Goal: Transaction & Acquisition: Purchase product/service

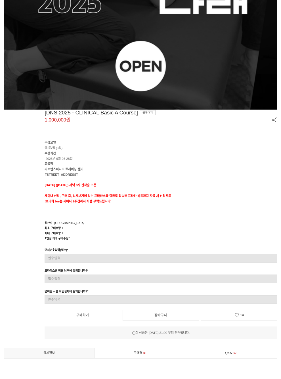
click at [244, 167] on p "교육장" at bounding box center [161, 163] width 233 height 5
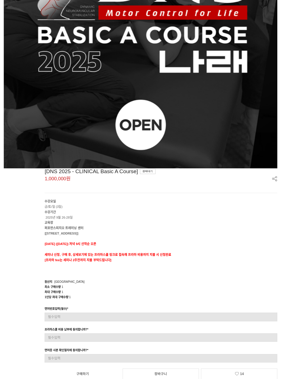
scroll to position [129, 0]
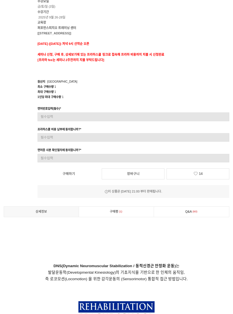
scroll to position [343, 0]
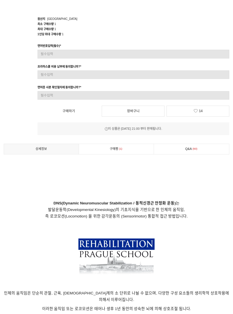
click at [138, 154] on link "구매평 1" at bounding box center [116, 149] width 75 height 10
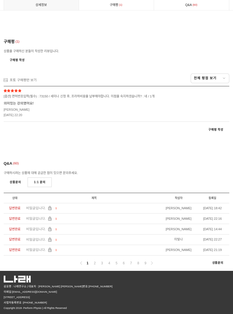
scroll to position [3069, 0]
click at [47, 8] on link "상세정보" at bounding box center [41, 5] width 75 height 10
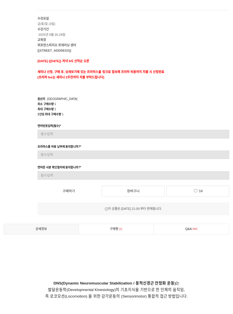
scroll to position [264, 0]
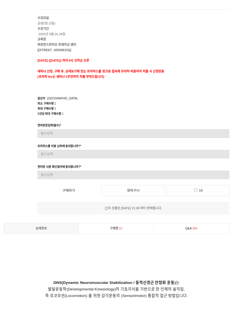
click at [201, 196] on link "14" at bounding box center [197, 190] width 63 height 11
click at [199, 192] on span "14" at bounding box center [201, 191] width 4 height 4
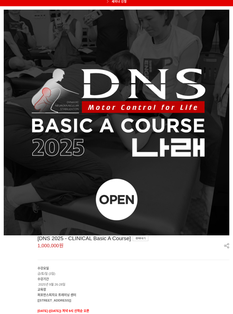
scroll to position [0, 0]
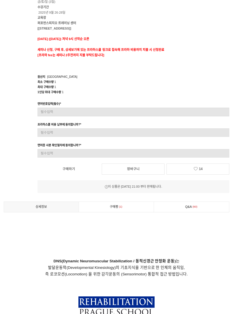
scroll to position [285, 0]
click at [81, 174] on link "구매하기" at bounding box center [68, 169] width 62 height 11
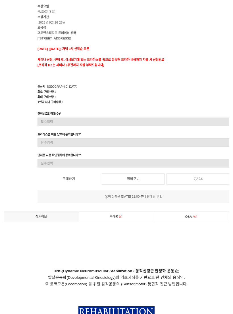
scroll to position [256, 0]
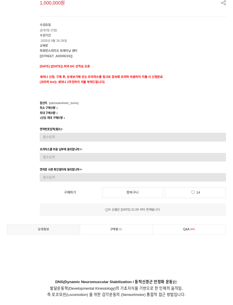
scroll to position [261, 0]
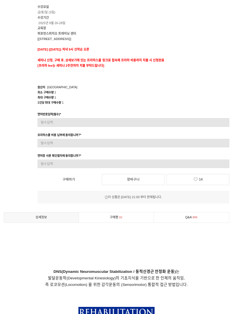
scroll to position [275, 0]
